Goal: Navigation & Orientation: Find specific page/section

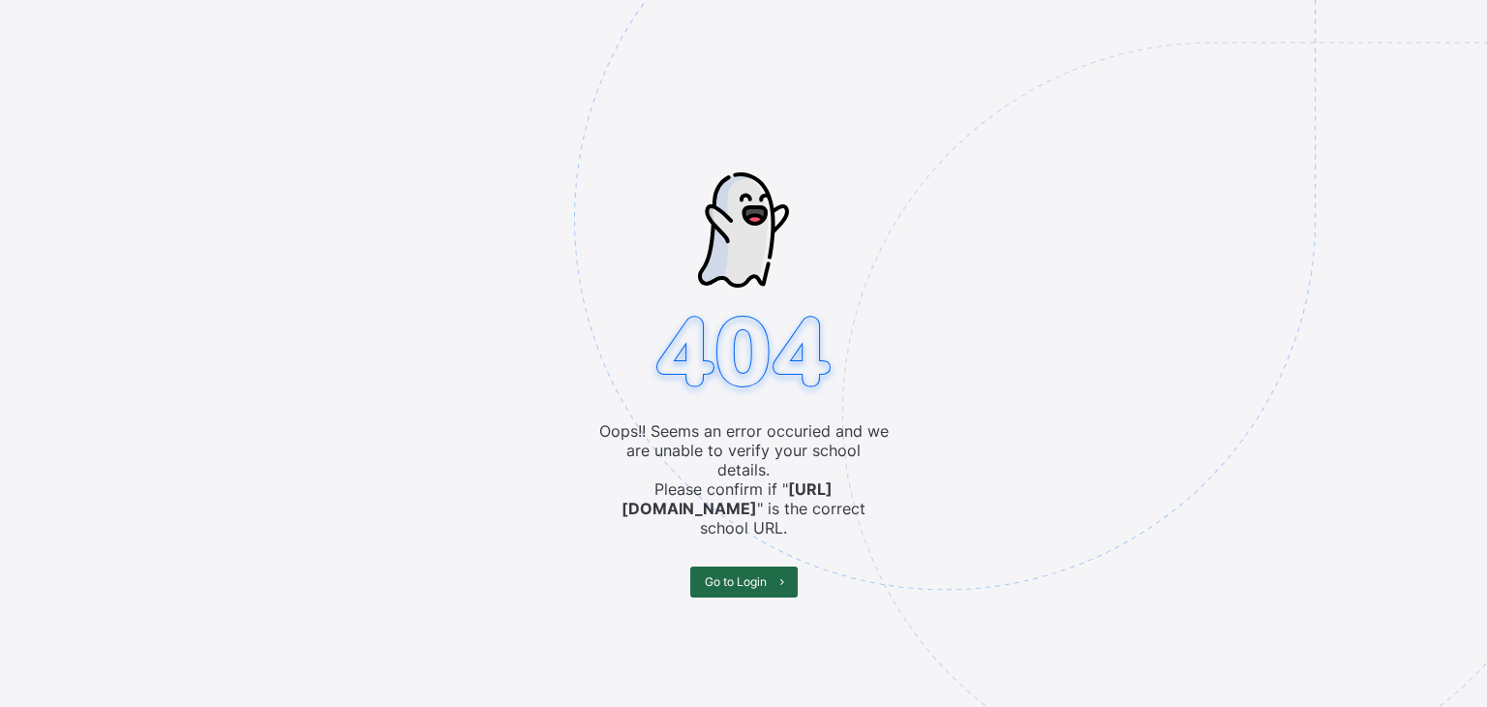
click at [755, 574] on span "Go to Login" at bounding box center [736, 581] width 62 height 15
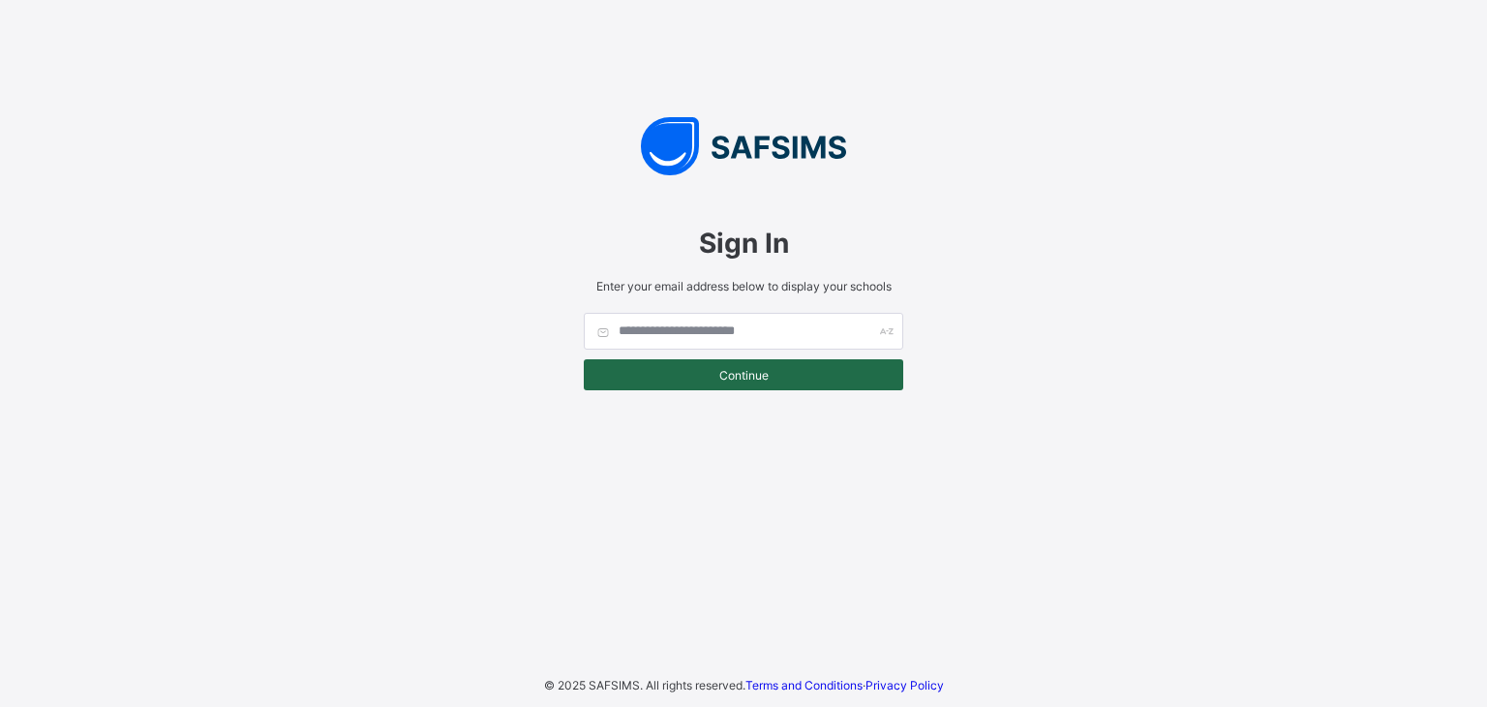
click at [750, 364] on div "Continue" at bounding box center [744, 374] width 320 height 31
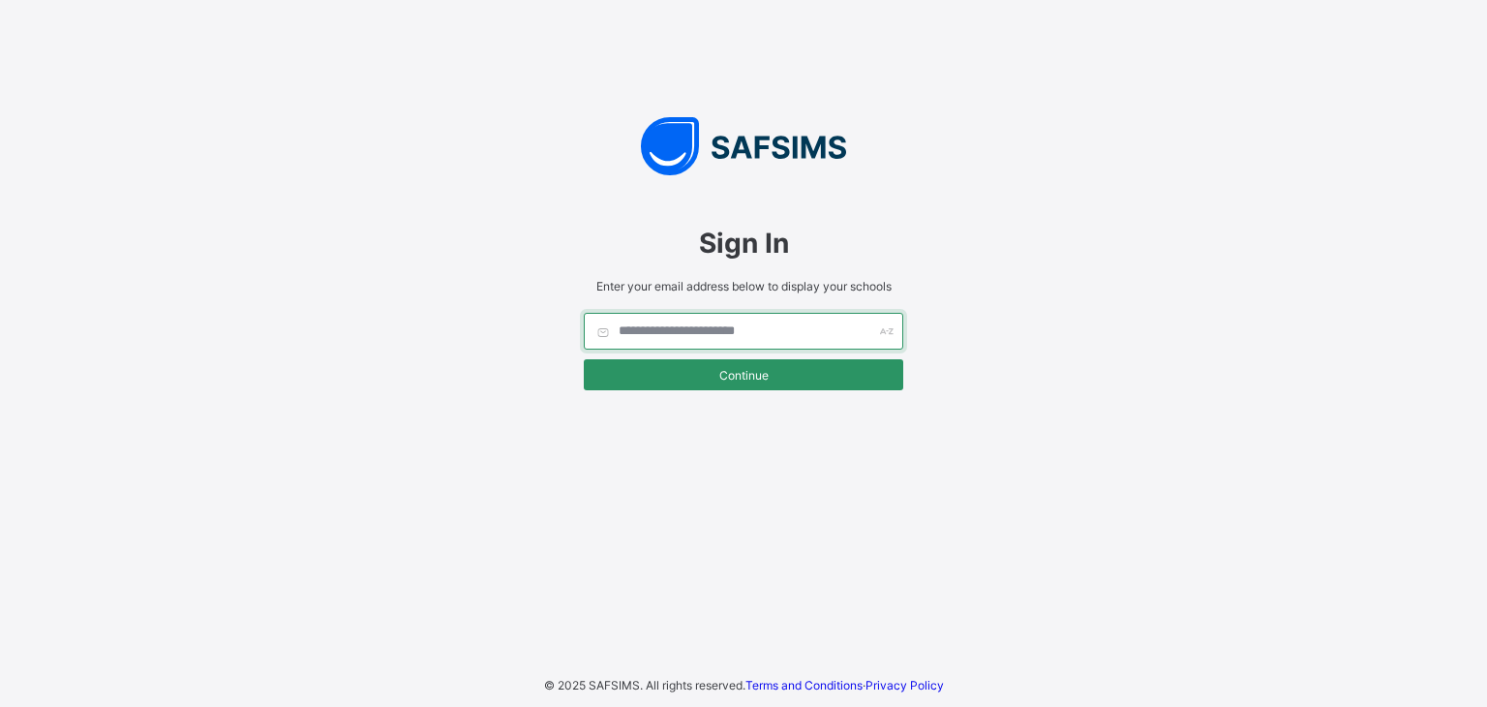
click at [783, 332] on input "text" at bounding box center [744, 331] width 320 height 37
click at [1023, 392] on div "Sign In Enter your email address below to display your schools Continue © 2025 …" at bounding box center [743, 353] width 1487 height 707
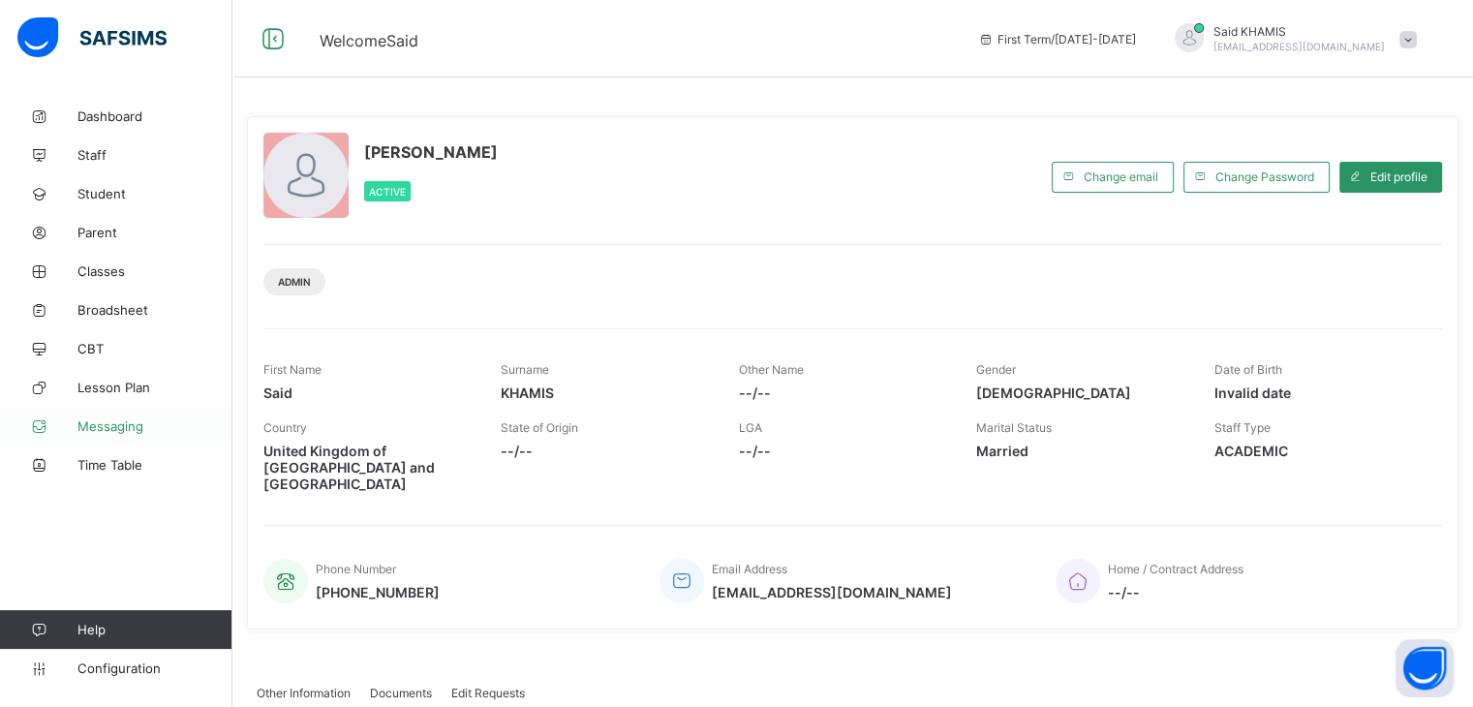
click at [120, 424] on span "Messaging" at bounding box center [154, 425] width 155 height 15
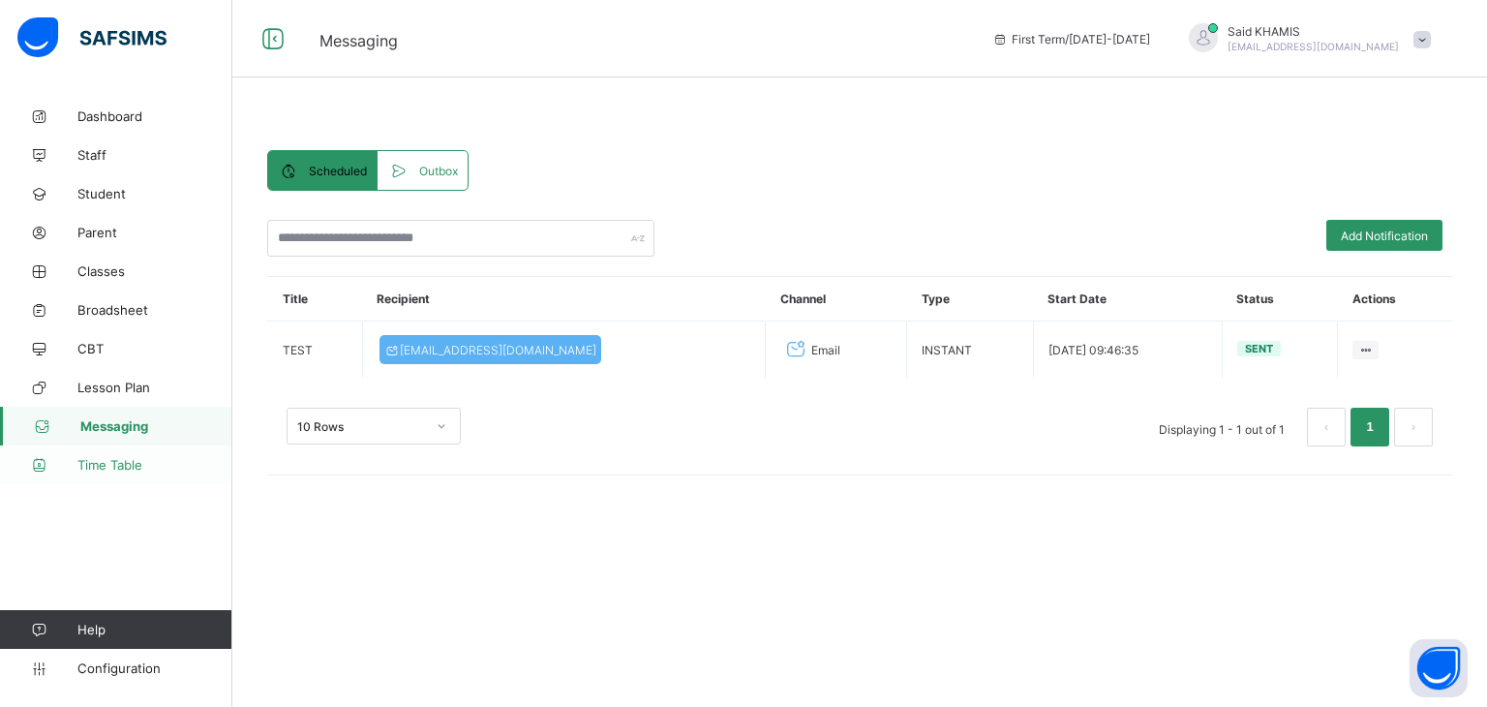
click at [105, 468] on span "Time Table" at bounding box center [154, 464] width 155 height 15
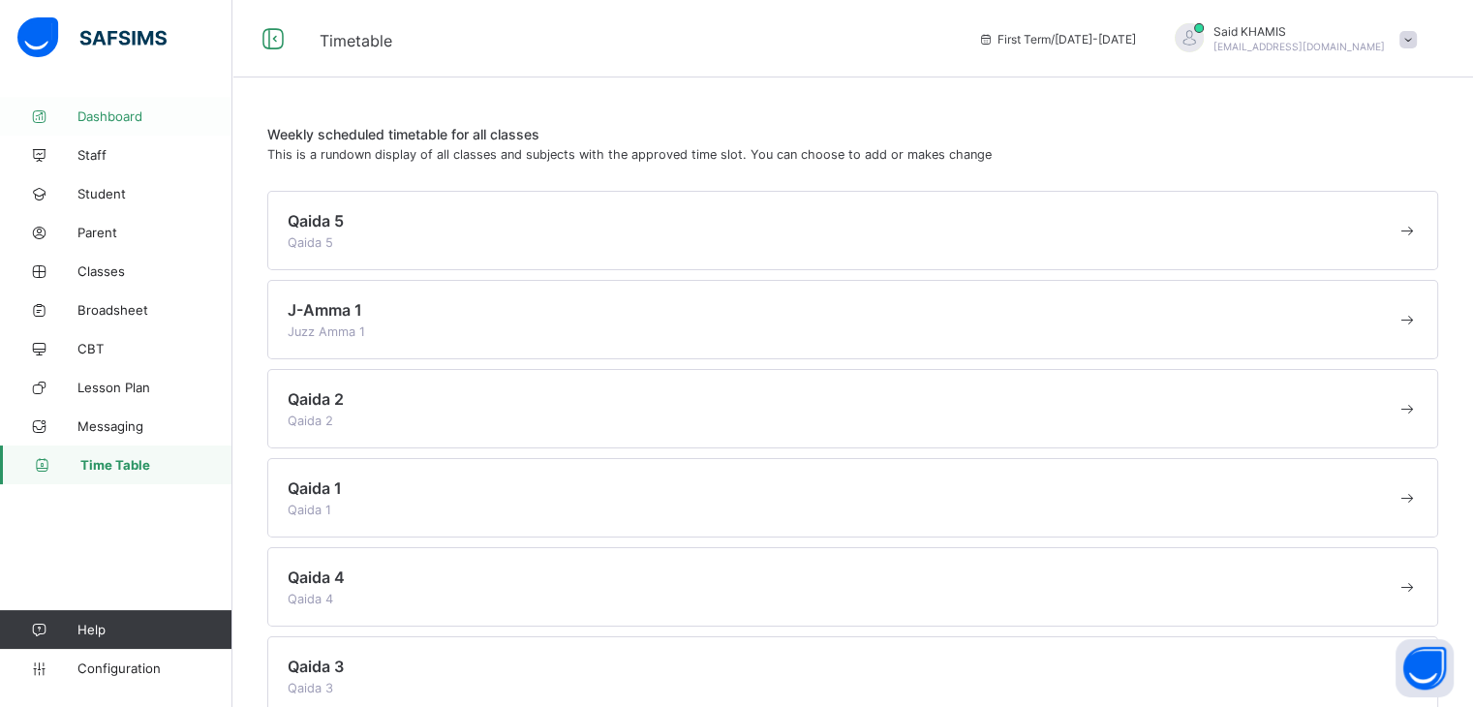
click at [119, 117] on span "Dashboard" at bounding box center [154, 115] width 155 height 15
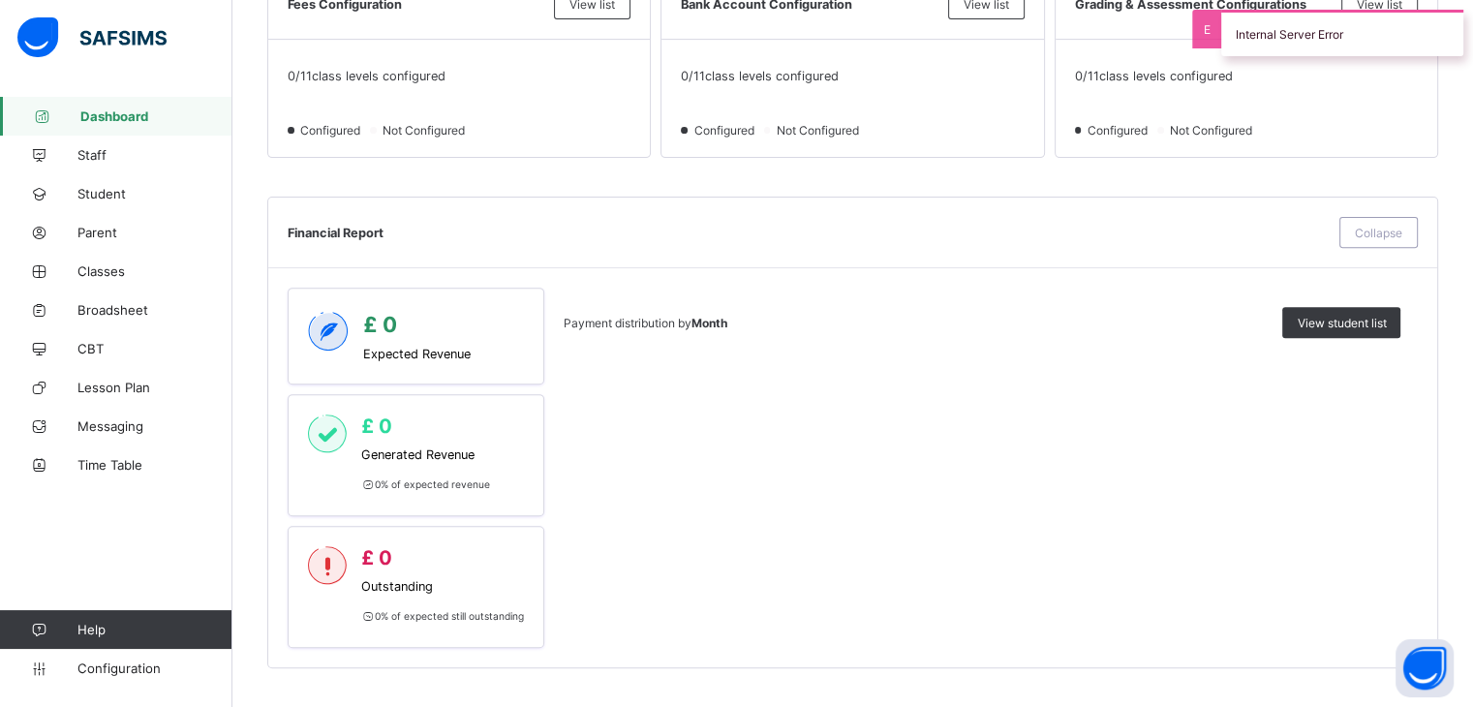
scroll to position [81, 0]
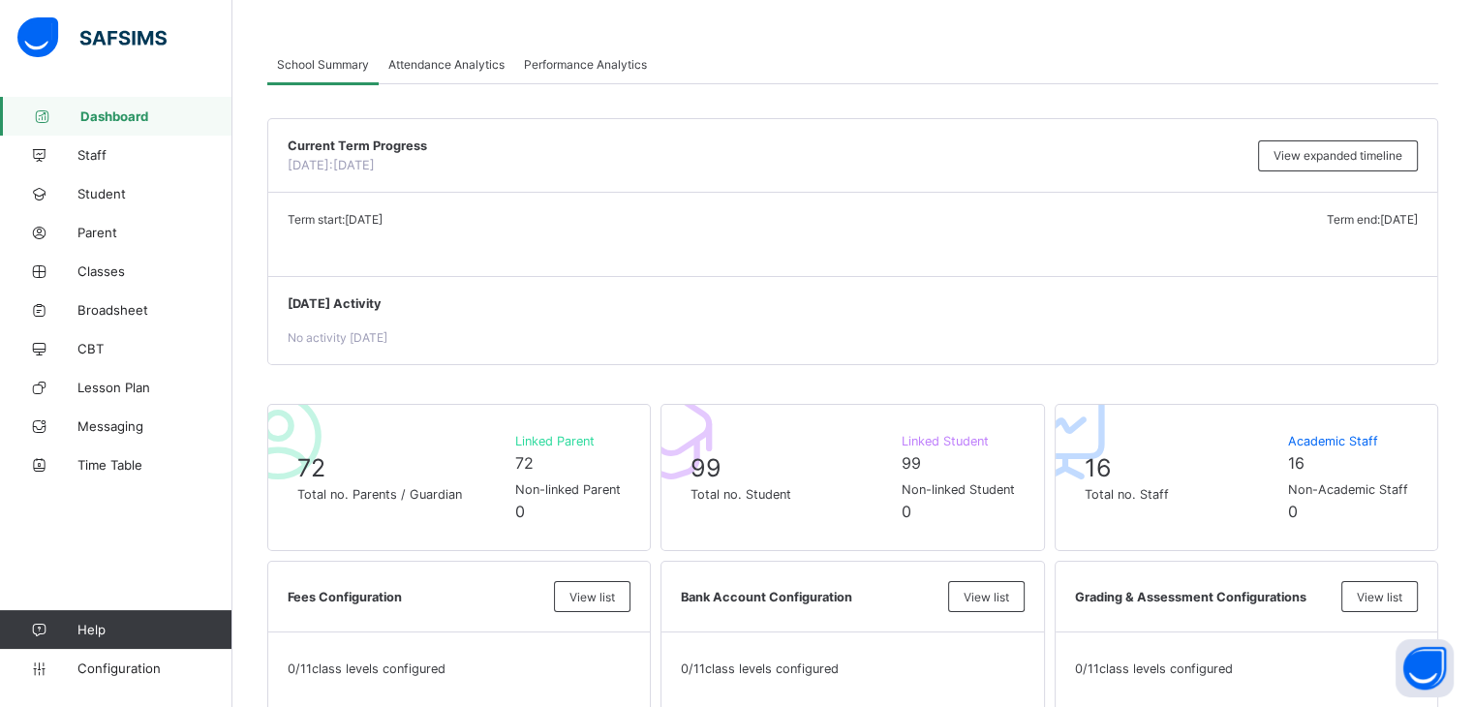
click at [465, 66] on span "Attendance Analytics" at bounding box center [446, 64] width 116 height 15
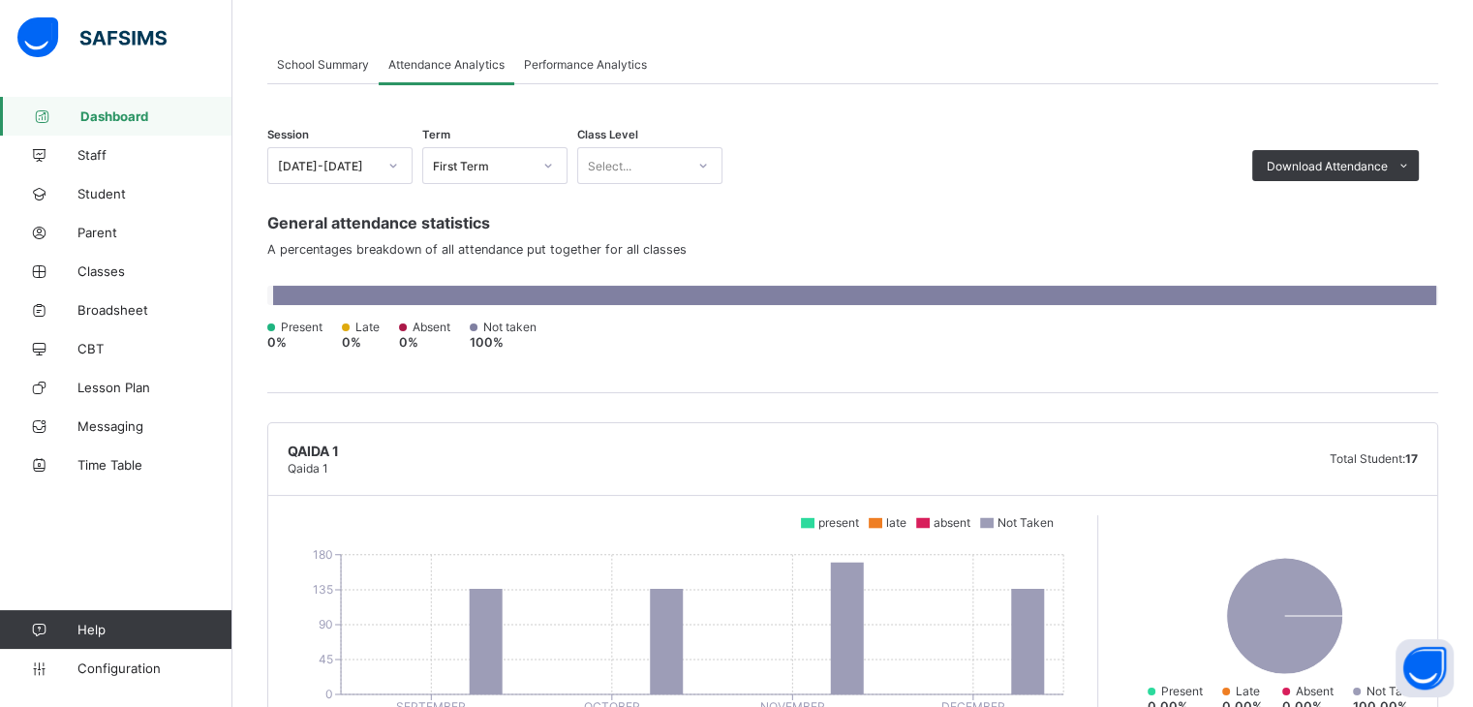
click at [337, 65] on span "School Summary" at bounding box center [323, 64] width 92 height 15
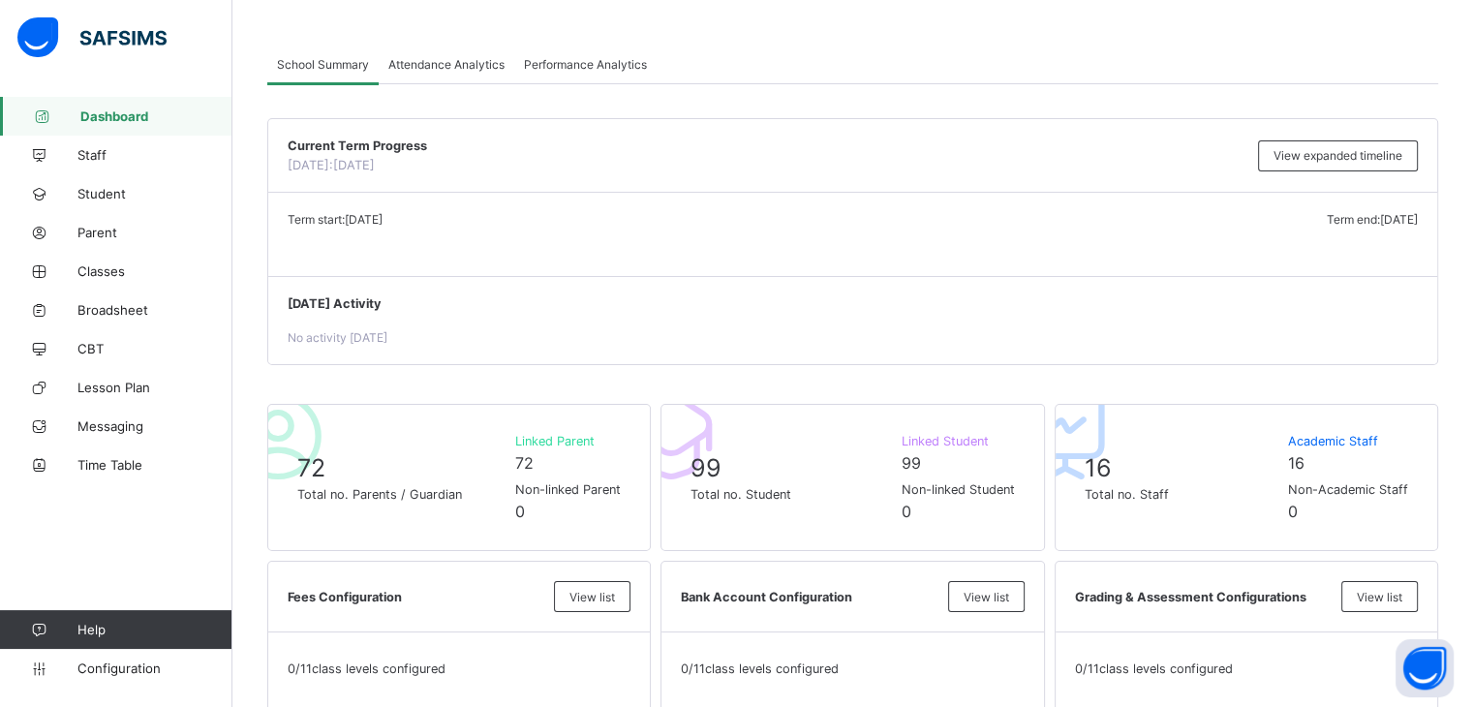
click at [608, 191] on div "Current Term Progress Today: 14th August, 2025 View expanded timeline" at bounding box center [852, 156] width 1169 height 74
